Goal: Task Accomplishment & Management: Manage account settings

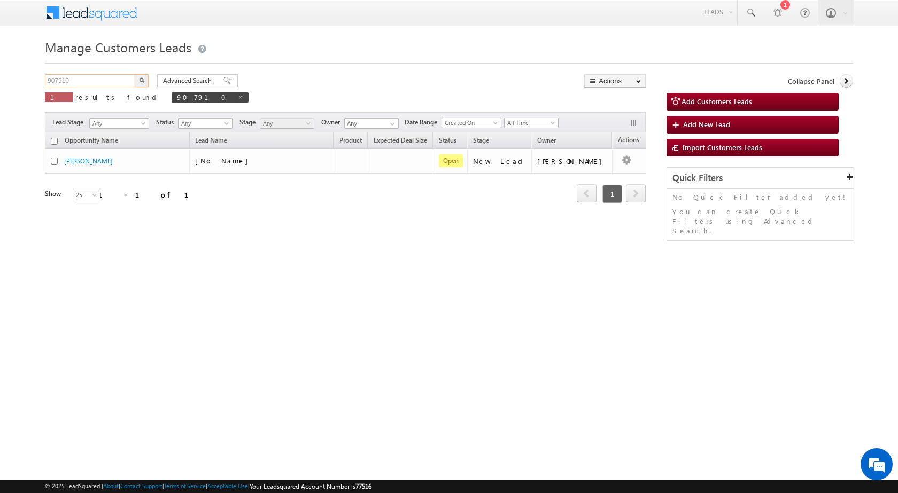
click at [67, 81] on input "907910" at bounding box center [90, 80] width 91 height 13
paste input "33324"
type input "933324"
click at [145, 81] on button "button" at bounding box center [142, 80] width 14 height 13
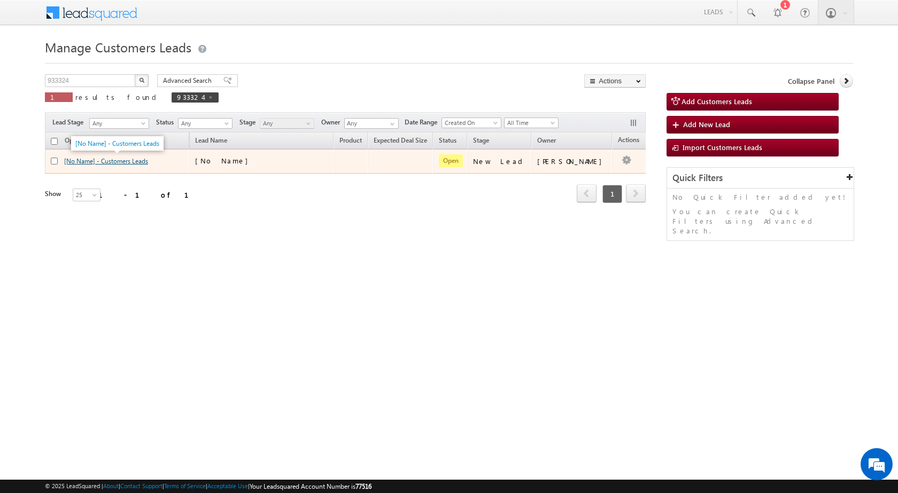
click at [130, 162] on link "[No Name] - Customers Leads" at bounding box center [106, 161] width 84 height 8
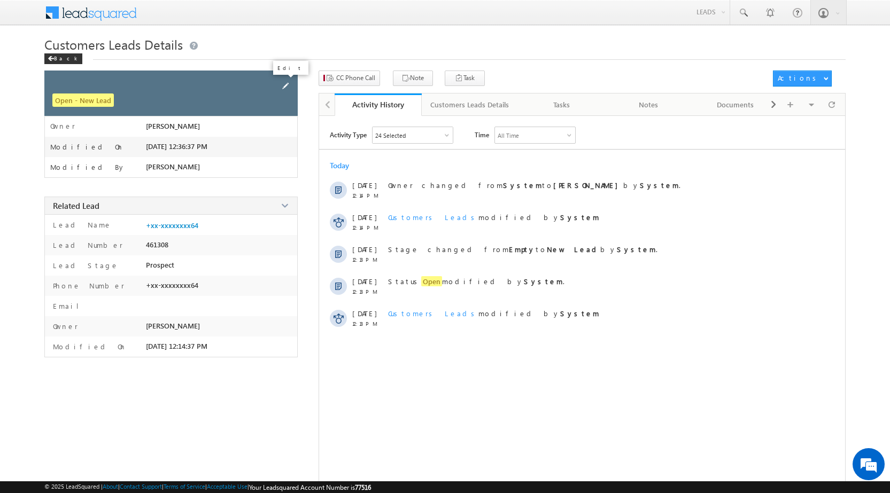
click at [291, 90] on span at bounding box center [286, 86] width 12 height 12
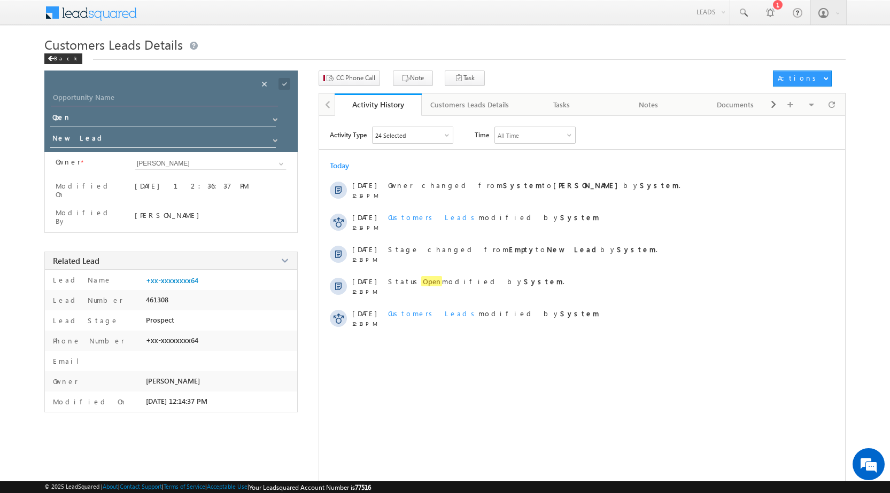
click at [136, 101] on input "Opportunity Name" at bounding box center [164, 98] width 227 height 15
paste input "[PERSON_NAME]"
type input "[PERSON_NAME]"
click at [285, 84] on span at bounding box center [284, 84] width 12 height 12
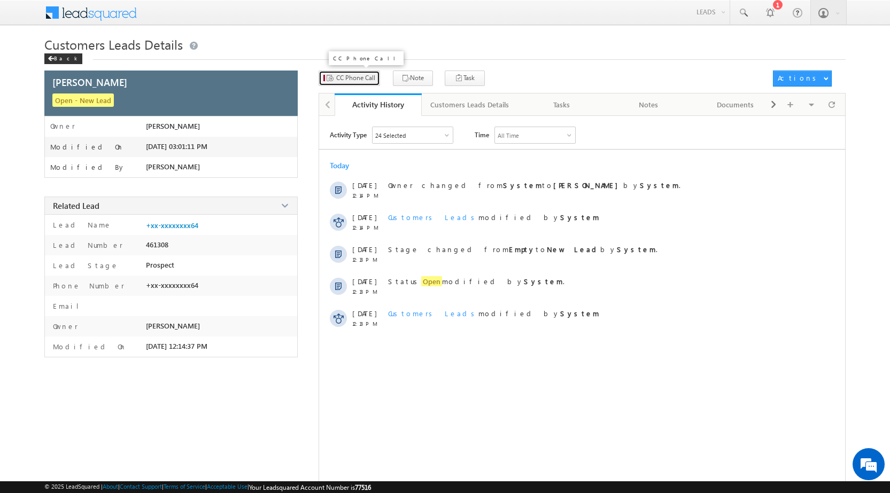
click at [363, 84] on button "CC Phone Call" at bounding box center [349, 78] width 61 height 15
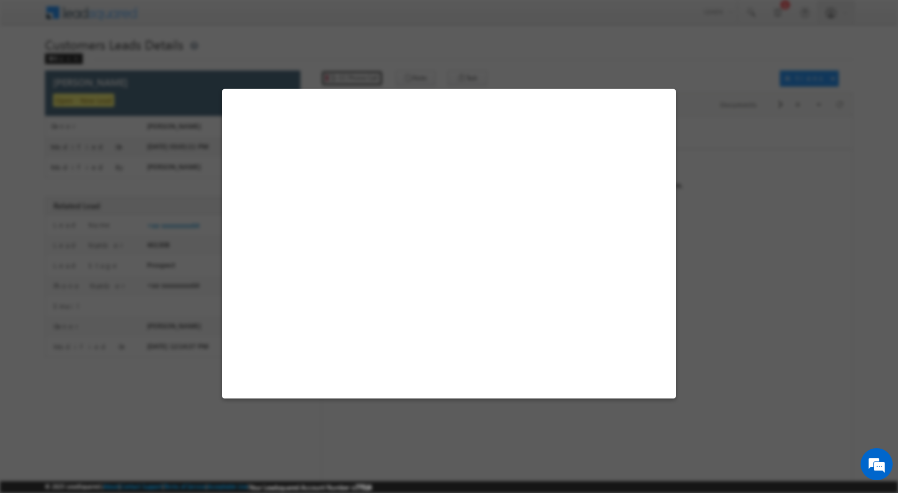
select select "[GEOGRAPHIC_DATA]"
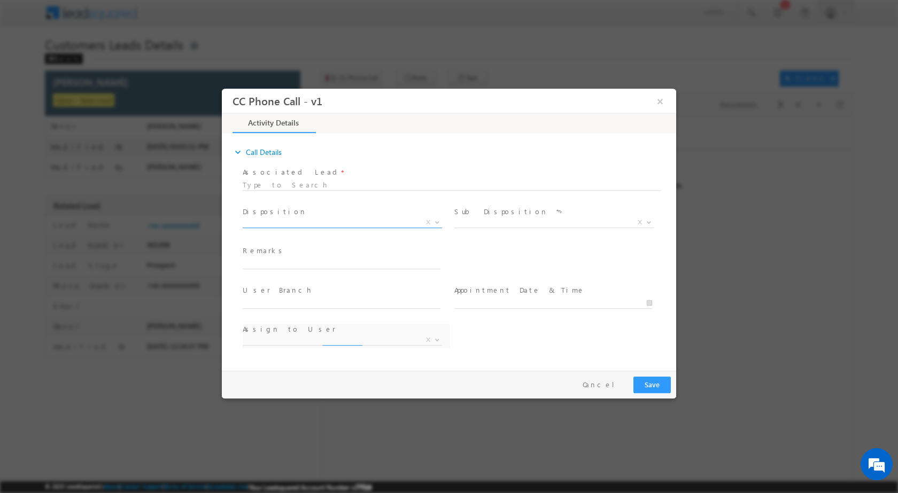
click at [437, 216] on span at bounding box center [436, 222] width 11 height 14
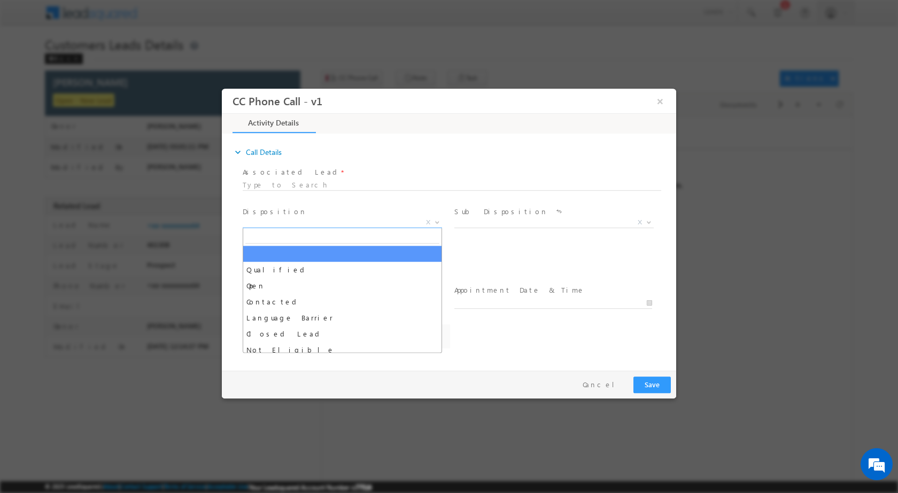
select select "[PERSON_NAME][EMAIL_ADDRESS][DOMAIN_NAME]"
click at [441, 220] on span at bounding box center [436, 222] width 11 height 14
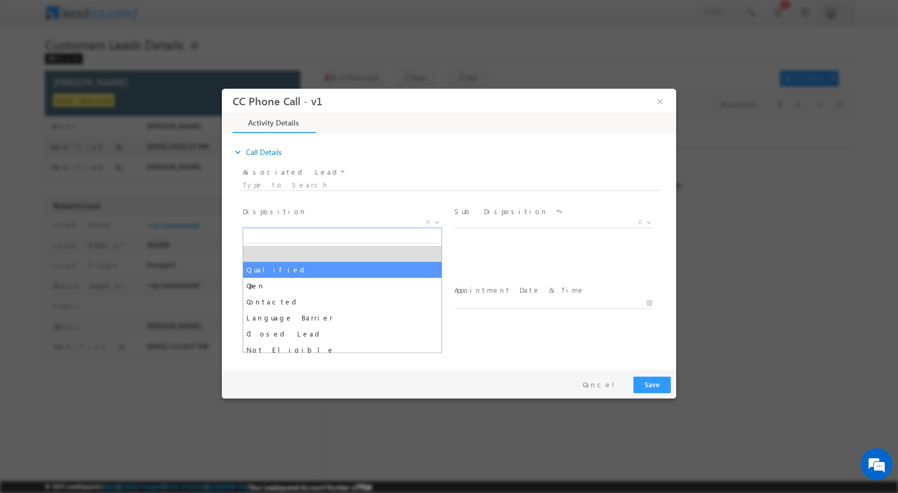
select select "Qualified"
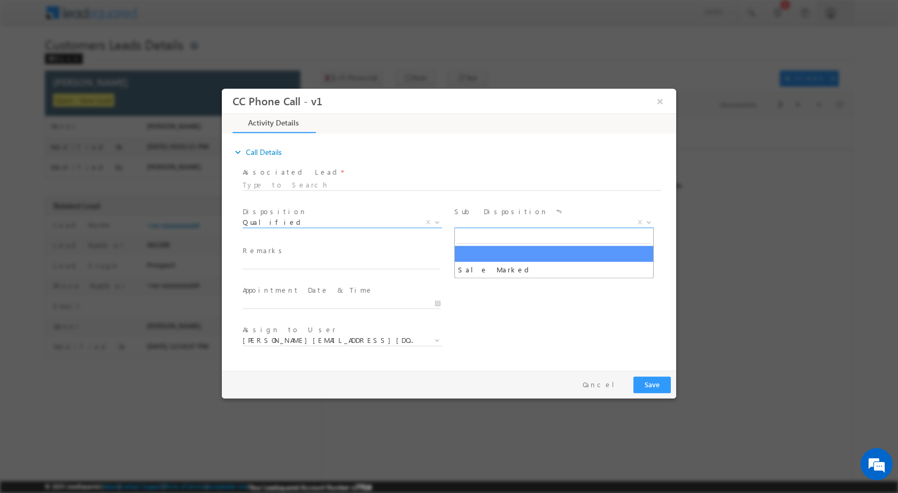
click at [644, 222] on span at bounding box center [647, 222] width 11 height 14
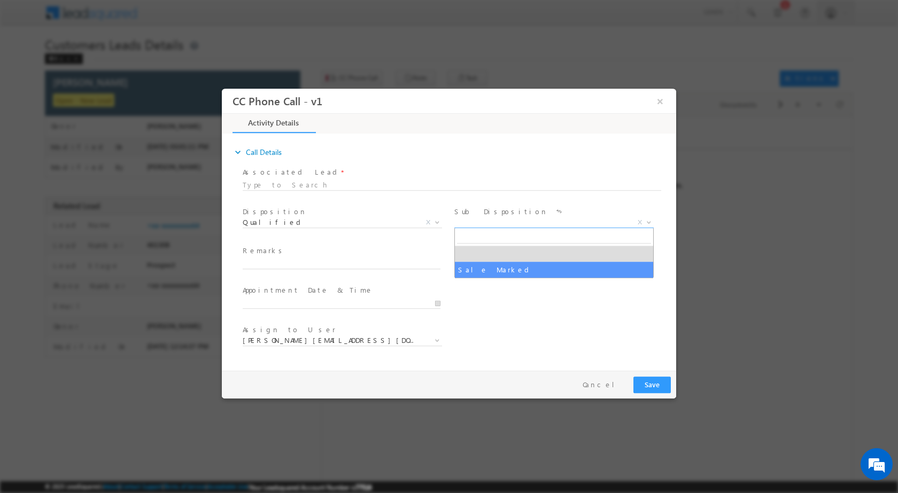
select select "Sale Marked"
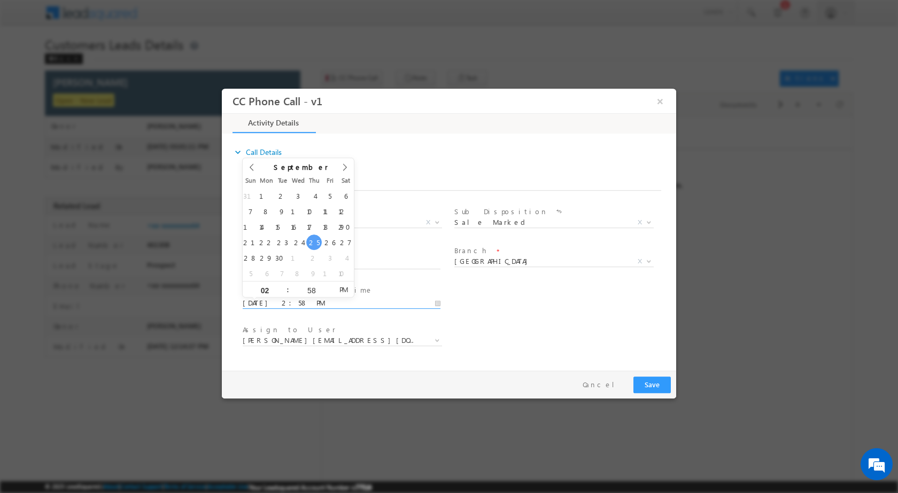
click at [439, 304] on input "09/25/2025 2:58 PM" at bounding box center [342, 303] width 198 height 11
type input "09/29/2025 2:58 PM"
type input "11"
type input "09/29/2025 11:58 PM"
click at [311, 289] on input "58" at bounding box center [311, 289] width 44 height 7
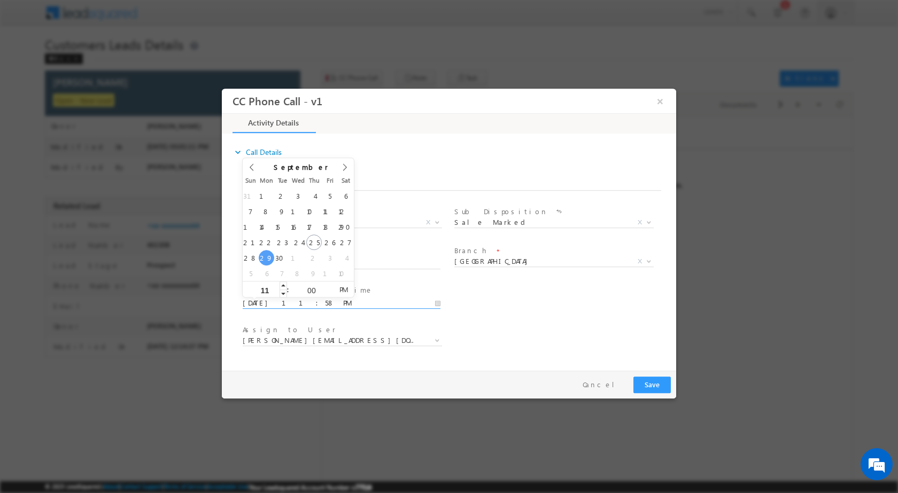
type input "00"
type input "09/29/2025 11:00 PM"
click at [268, 292] on input "11" at bounding box center [265, 289] width 44 height 7
type input "12"
type input "09/29/2025 12:00 PM"
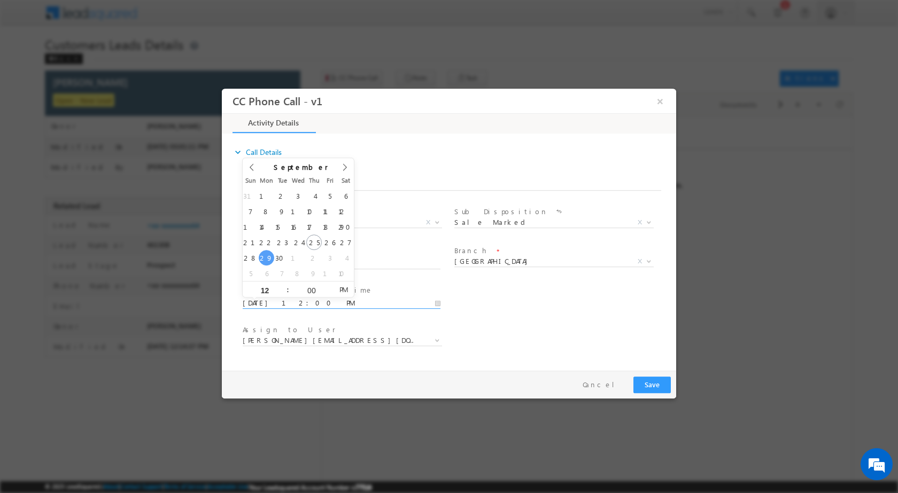
click at [507, 318] on div "User Branch * Appointment Date & Time * 09/29/2025 12:00 PM" at bounding box center [458, 302] width 436 height 40
click at [432, 339] on span at bounding box center [436, 340] width 11 height 14
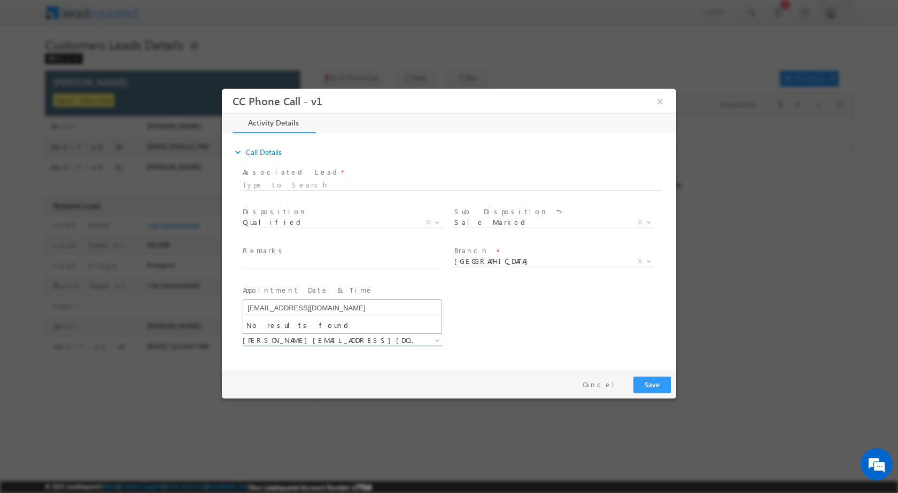
click at [297, 307] on input "[EMAIL_ADDRESS][DOMAIN_NAME]" at bounding box center [342, 307] width 194 height 13
type input "[EMAIL_ADDRESS][DOMAIN_NAME]"
click at [281, 267] on input "text" at bounding box center [342, 263] width 198 height 11
paste input "25/09-Customer name is RAJESH KUMAR customer age is 65 yrs loan type is Plot Pu…"
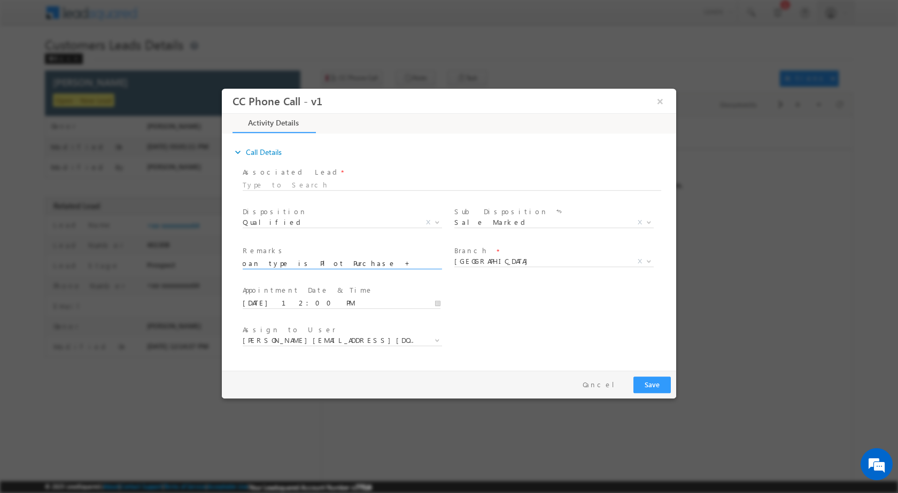
type input "25/09-Customer name is RAJESH KUMAR customer age is 65 yrs loan type is Plot Pu…"
click at [655, 387] on button "Save" at bounding box center [651, 384] width 37 height 17
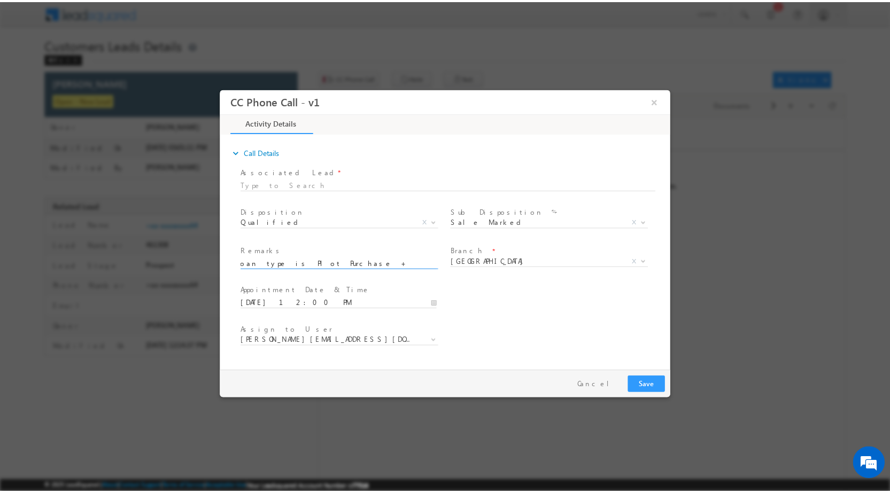
scroll to position [0, 0]
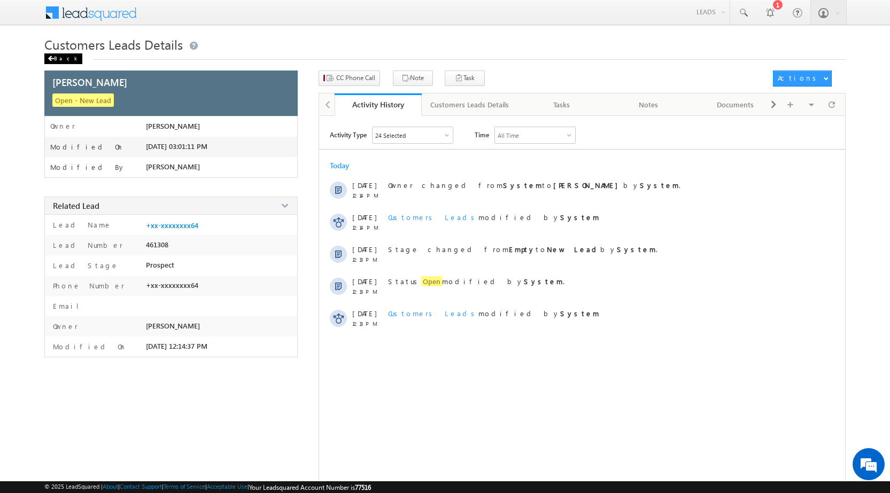
click at [53, 57] on span at bounding box center [51, 58] width 6 height 5
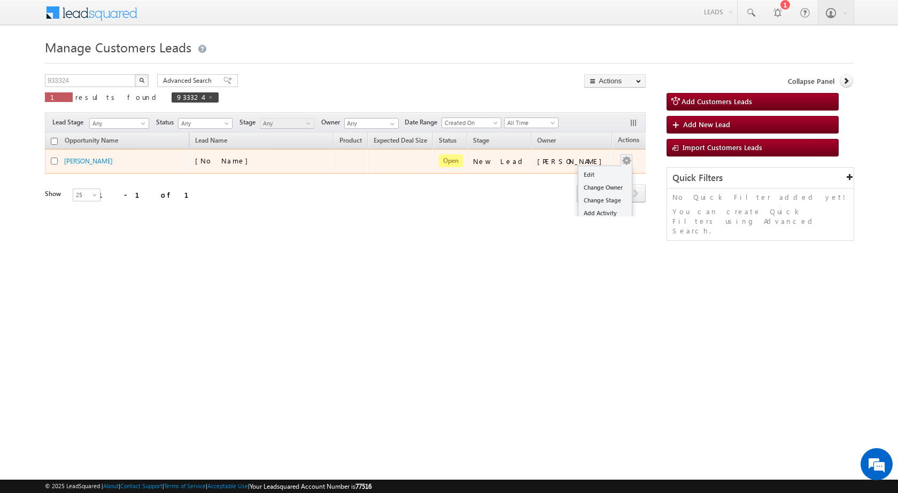
click at [621, 161] on button "button" at bounding box center [626, 161] width 11 height 11
click at [578, 176] on link "Edit" at bounding box center [604, 174] width 53 height 13
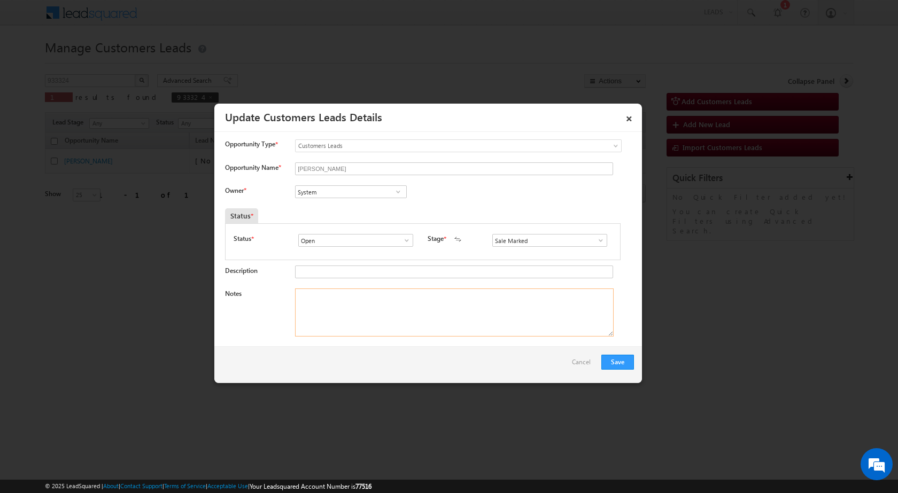
click at [392, 302] on textarea "Notes" at bounding box center [454, 313] width 319 height 48
paste textarea "25/09-Customer name is [PERSON_NAME] customer age is [DEMOGRAPHIC_DATA] yrs loa…"
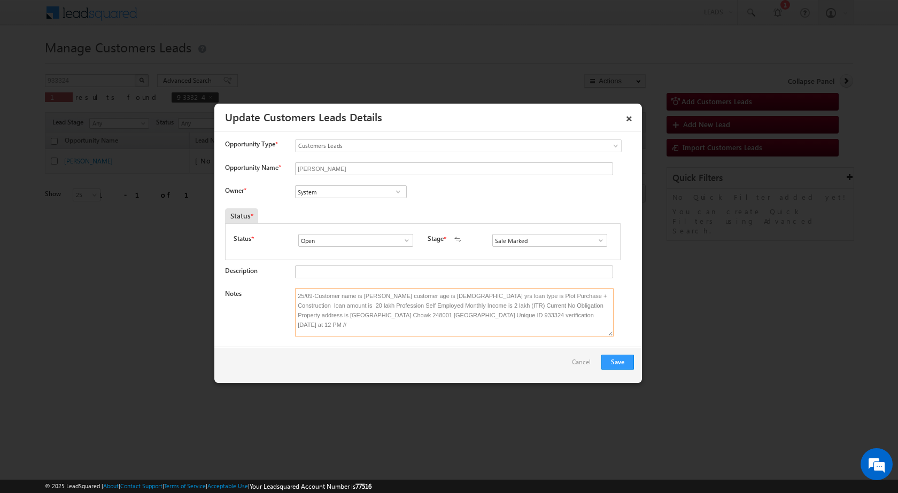
type textarea "25/09-Customer name is [PERSON_NAME] customer age is [DEMOGRAPHIC_DATA] yrs loa…"
click at [398, 190] on span at bounding box center [398, 192] width 11 height 9
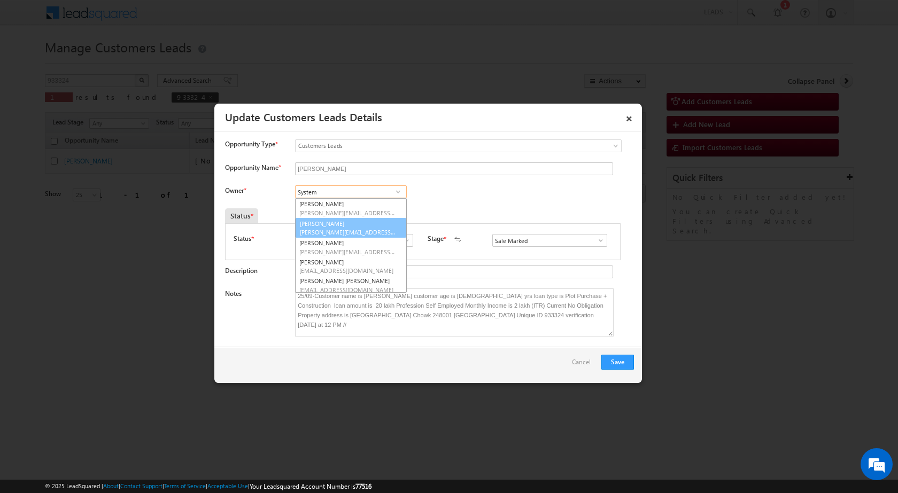
paste input "[EMAIL_ADDRESS][DOMAIN_NAME]"
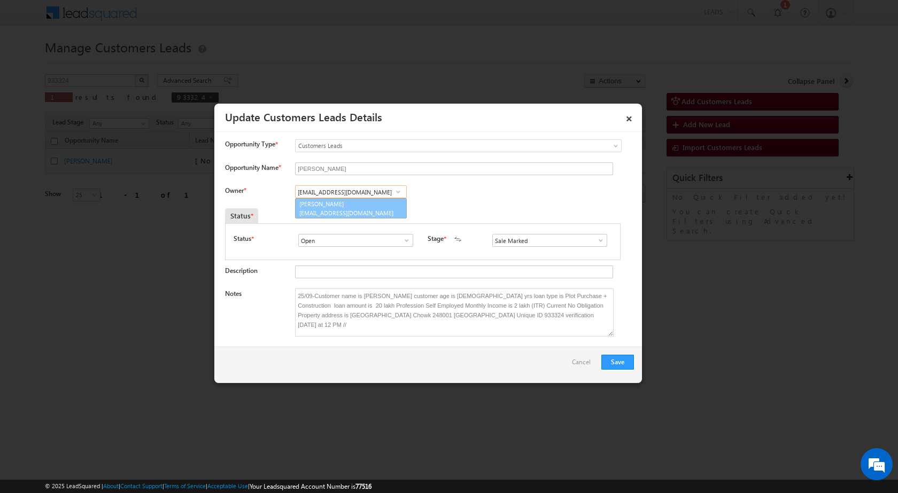
click at [350, 210] on span "[EMAIL_ADDRESS][DOMAIN_NAME]" at bounding box center [347, 213] width 96 height 8
type input "[PERSON_NAME]"
click at [612, 358] on button "Save" at bounding box center [617, 362] width 33 height 15
